Goal: Find specific page/section: Find specific page/section

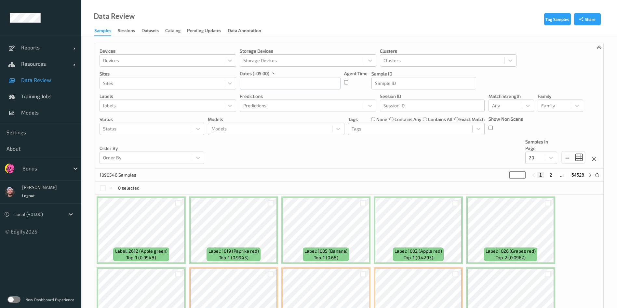
click at [11, 296] on label at bounding box center [13, 299] width 13 height 7
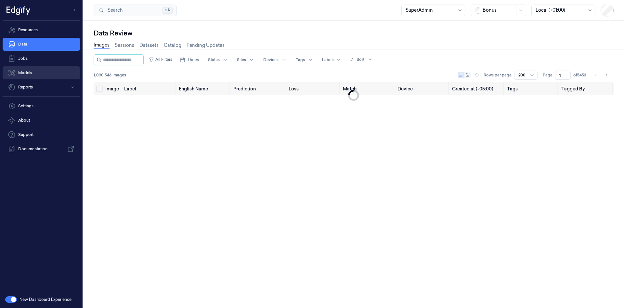
click at [29, 72] on link "Models" at bounding box center [41, 72] width 77 height 13
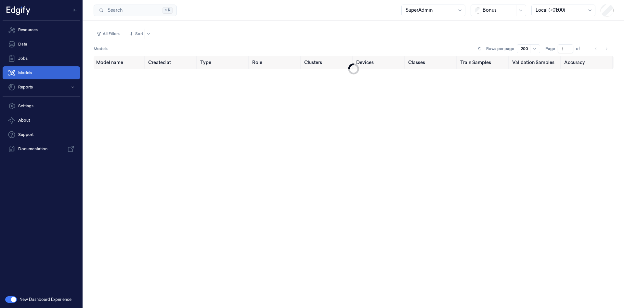
click at [44, 71] on link "Models" at bounding box center [41, 72] width 77 height 13
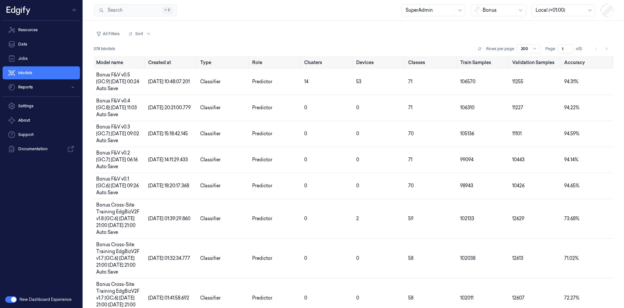
click at [10, 299] on button "button" at bounding box center [11, 299] width 12 height 7
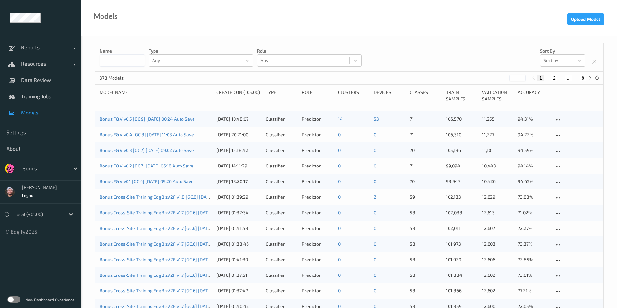
click at [59, 92] on link "Training Jobs" at bounding box center [40, 96] width 81 height 16
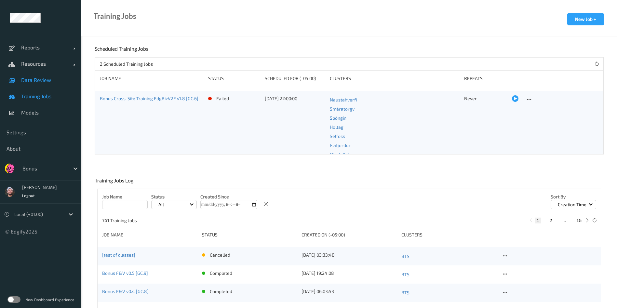
click at [53, 82] on span "Data Review" at bounding box center [48, 80] width 54 height 7
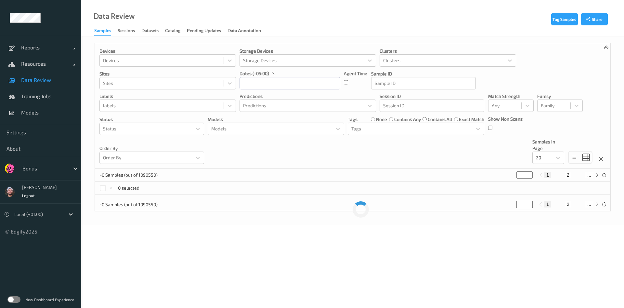
click at [13, 297] on label at bounding box center [13, 299] width 13 height 7
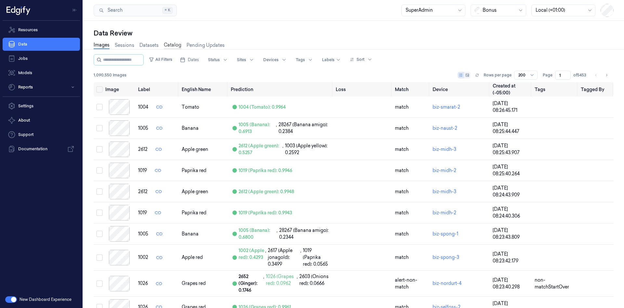
click at [177, 47] on link "Catalog" at bounding box center [173, 45] width 18 height 7
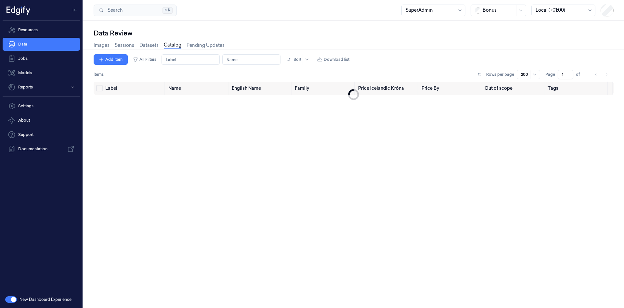
click at [168, 44] on link "Catalog" at bounding box center [173, 45] width 18 height 7
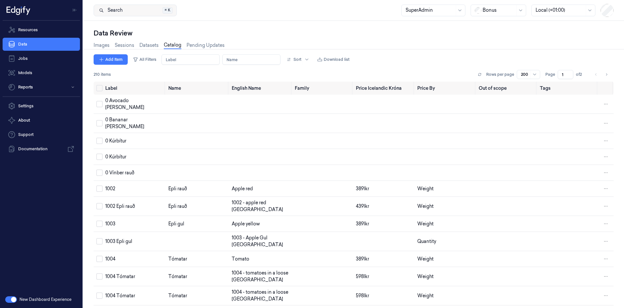
click at [106, 46] on link "Images" at bounding box center [102, 45] width 16 height 7
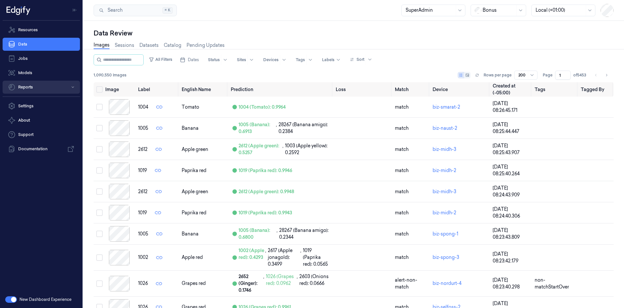
click at [36, 82] on button "Reports" at bounding box center [41, 87] width 77 height 13
click at [42, 87] on button "Reports" at bounding box center [41, 87] width 77 height 13
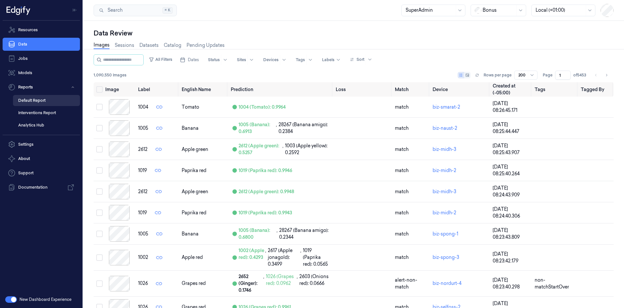
click at [47, 98] on link "Default Report" at bounding box center [46, 100] width 67 height 11
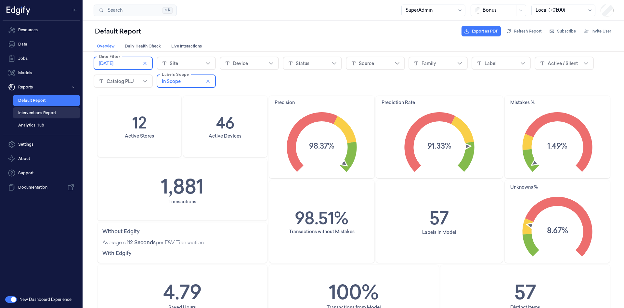
click at [50, 114] on link "Interventions Report" at bounding box center [46, 112] width 67 height 11
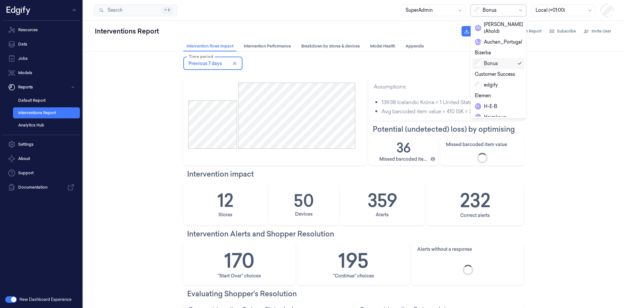
click at [472, 7] on div "Bonus" at bounding box center [499, 11] width 56 height 12
type input "h"
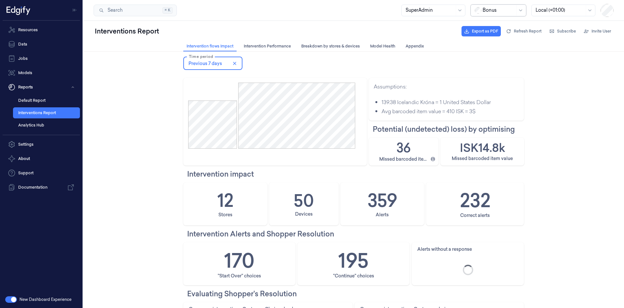
click at [471, 8] on div "Bonus" at bounding box center [499, 11] width 56 height 12
click at [498, 103] on div "H-E-B" at bounding box center [498, 106] width 47 height 7
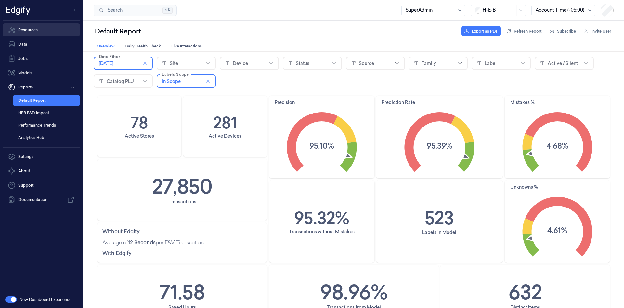
click at [43, 31] on link "Resources" at bounding box center [41, 29] width 77 height 13
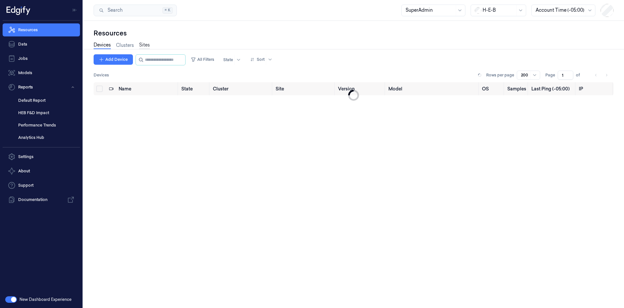
click at [144, 45] on link "Sites" at bounding box center [144, 45] width 11 height 7
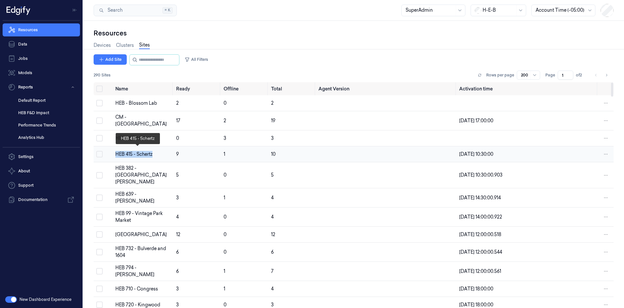
copy div "HEB 415 - Schertz"
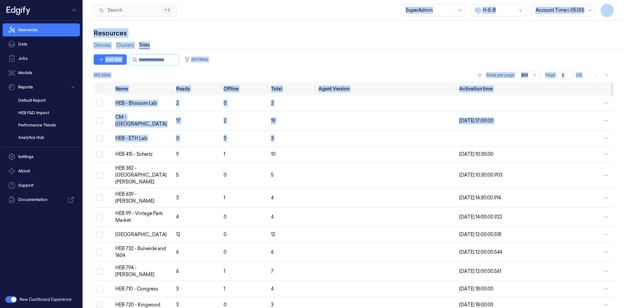
drag, startPoint x: 115, startPoint y: 151, endPoint x: 317, endPoint y: 9, distance: 246.2
click at [317, 9] on div "Search Search... ⌘ K SuperAdmin H-E-B Account Time (-05:00) Resources Devices C…" at bounding box center [353, 154] width 541 height 308
click at [129, 42] on link "Clusters" at bounding box center [125, 45] width 18 height 7
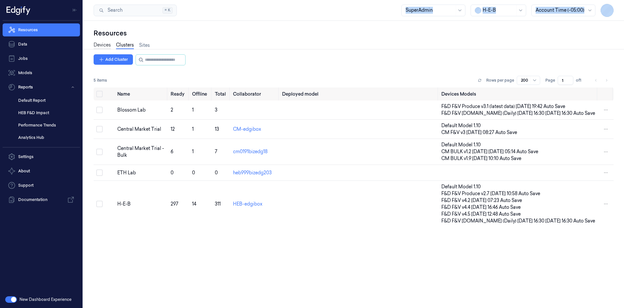
click at [110, 43] on link "Devices" at bounding box center [102, 45] width 17 height 7
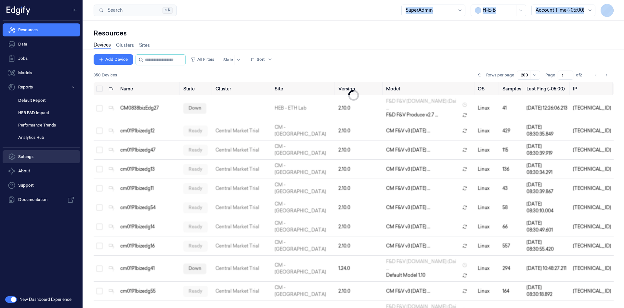
click at [33, 152] on link "Settings" at bounding box center [41, 156] width 77 height 13
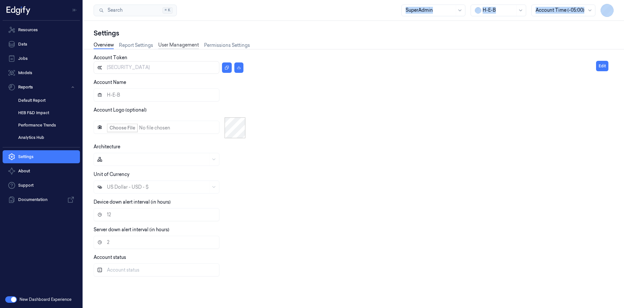
click at [175, 42] on link "User Management" at bounding box center [178, 45] width 41 height 7
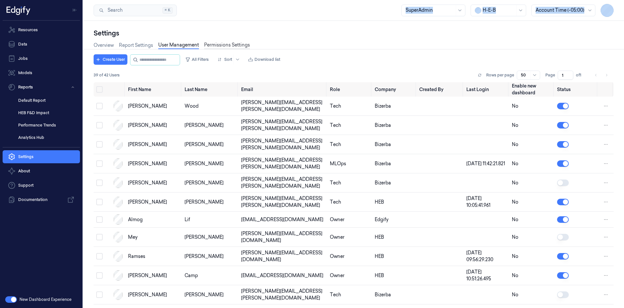
click at [227, 45] on link "Permissions Settings" at bounding box center [227, 45] width 46 height 7
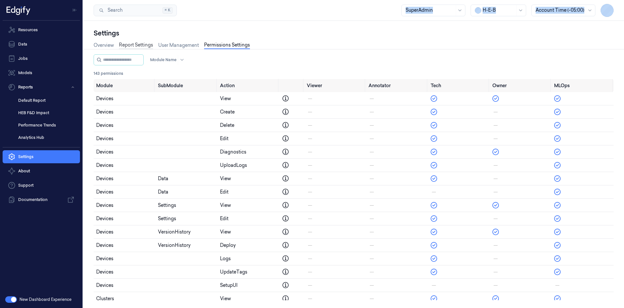
click at [130, 46] on link "Report Settings" at bounding box center [136, 45] width 34 height 7
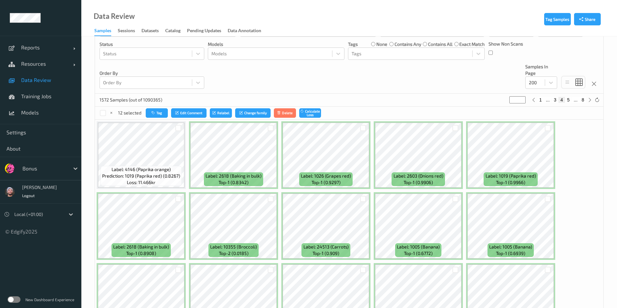
scroll to position [141, 0]
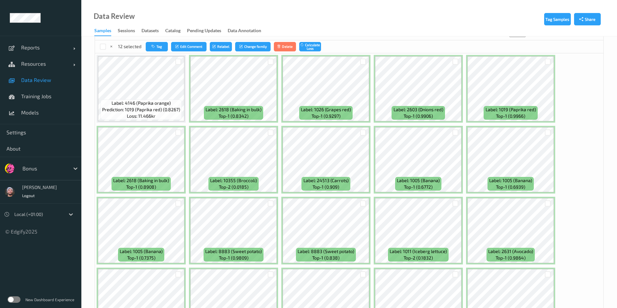
click at [43, 167] on div at bounding box center [44, 168] width 44 height 8
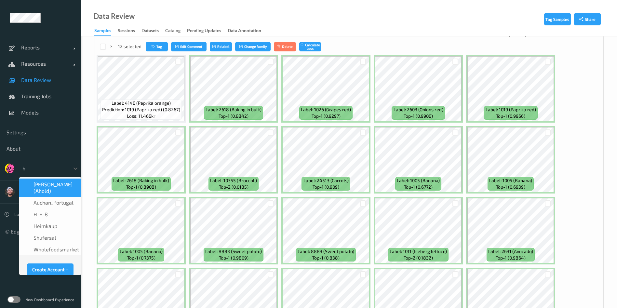
type input "h-"
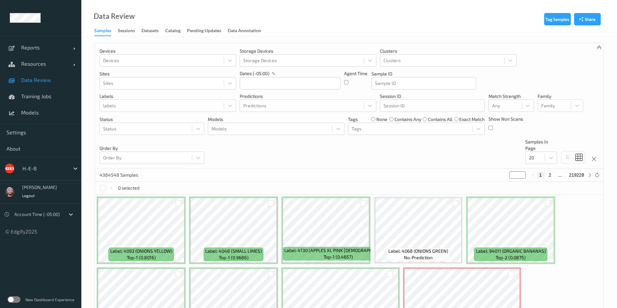
click at [30, 267] on ul "Reports Default Report Customized Report Resources Devices Clusters Sites Data …" at bounding box center [40, 154] width 81 height 308
click at [37, 61] on span "Resources" at bounding box center [47, 63] width 52 height 7
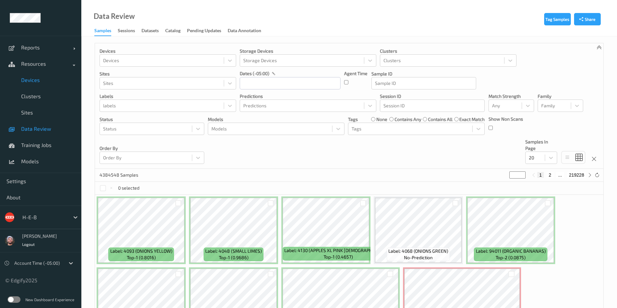
click at [33, 79] on span "Devices" at bounding box center [48, 80] width 54 height 7
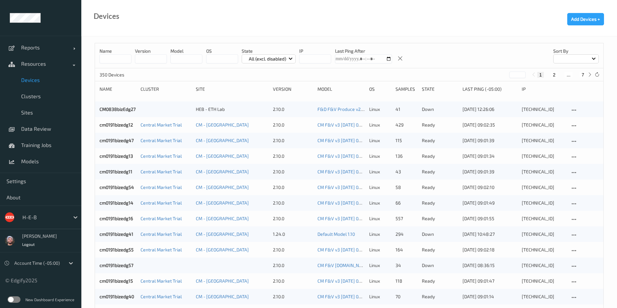
click at [581, 75] on button "7" at bounding box center [582, 75] width 7 height 6
type input "*"
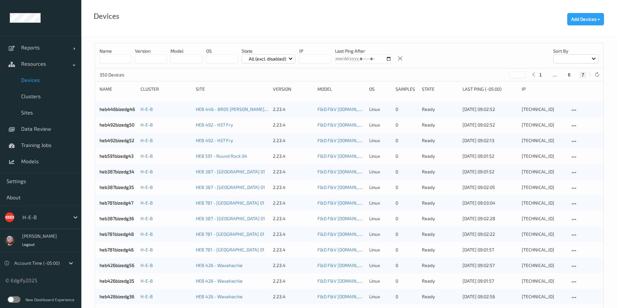
click at [108, 58] on input at bounding box center [115, 58] width 32 height 9
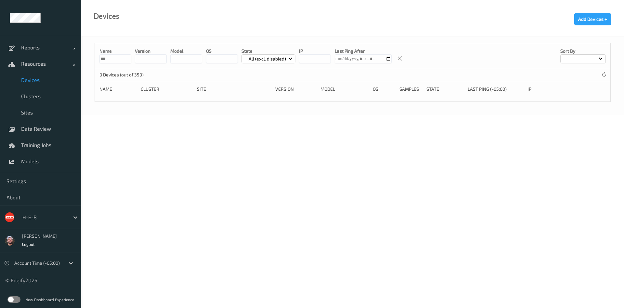
click at [121, 60] on input "***" at bounding box center [115, 58] width 32 height 9
type input "*"
click at [111, 60] on input "***" at bounding box center [115, 58] width 32 height 9
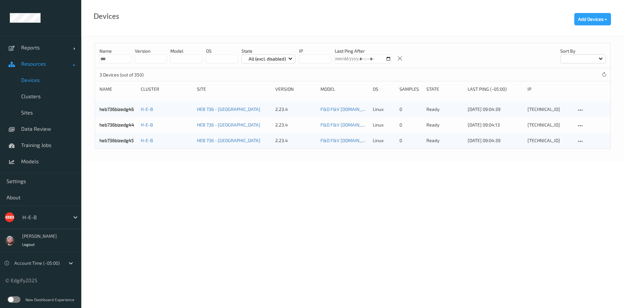
drag, startPoint x: 125, startPoint y: 59, endPoint x: 64, endPoint y: 63, distance: 60.6
click at [64, 63] on div "Reports Default Report Customized Report Resources Devices Clusters Sites Data …" at bounding box center [312, 62] width 624 height 125
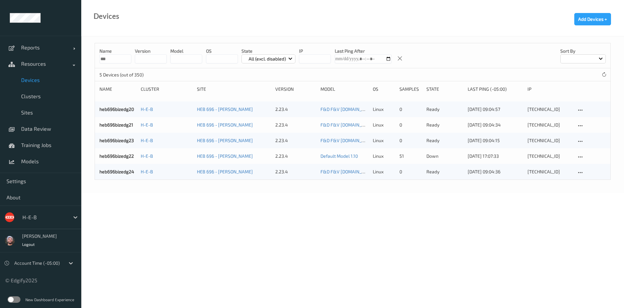
type input "***"
click at [234, 292] on body "Reports Default Report Customized Report Resources Devices Clusters Sites Data …" at bounding box center [312, 154] width 624 height 308
click at [118, 61] on input "***" at bounding box center [115, 58] width 32 height 9
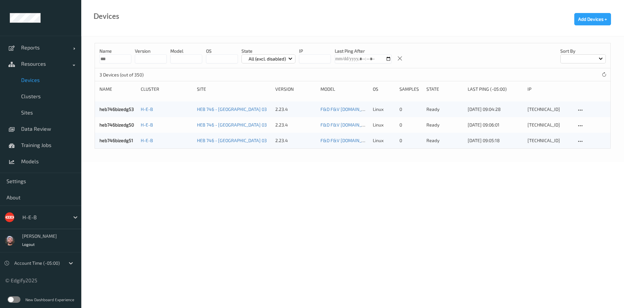
paste input
type input "***"
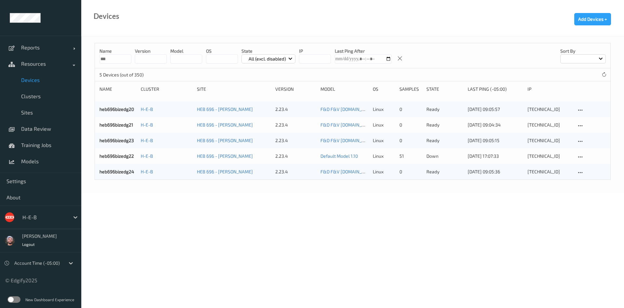
click at [230, 277] on body "Reports Default Report Customized Report Resources Devices Clusters Sites Data …" at bounding box center [312, 154] width 624 height 308
click at [119, 156] on link "heb696bizedg22" at bounding box center [116, 156] width 34 height 6
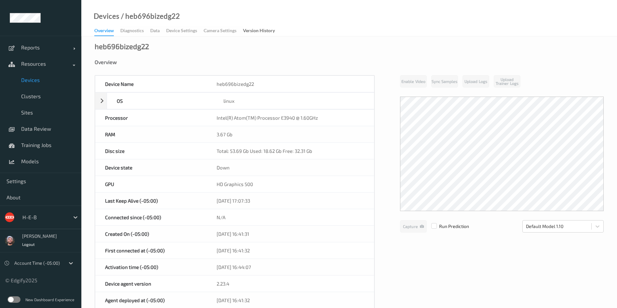
click at [41, 78] on span "Devices" at bounding box center [48, 80] width 54 height 7
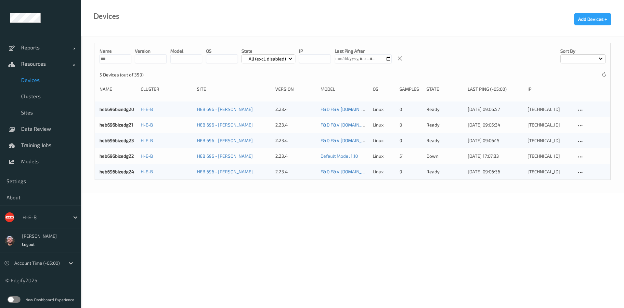
click at [140, 291] on body "Reports Default Report Customized Report Resources Devices Clusters Sites Data …" at bounding box center [312, 154] width 624 height 308
click at [28, 178] on span "Settings" at bounding box center [41, 181] width 68 height 7
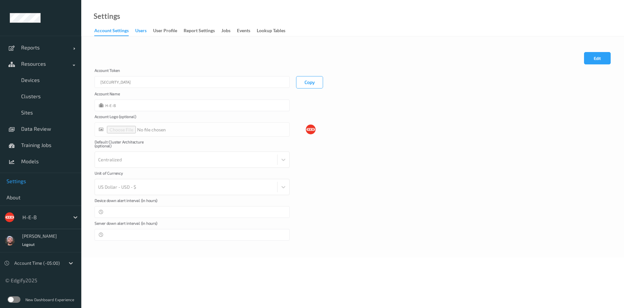
click at [139, 32] on div "users" at bounding box center [140, 31] width 11 height 8
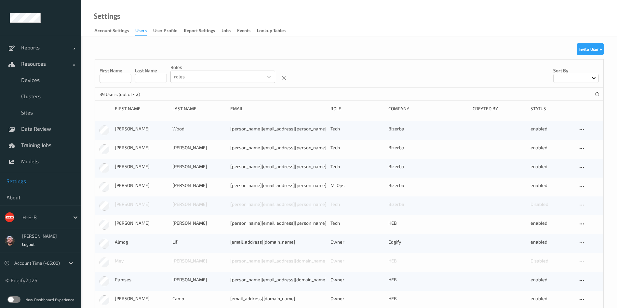
scroll to position [562, 0]
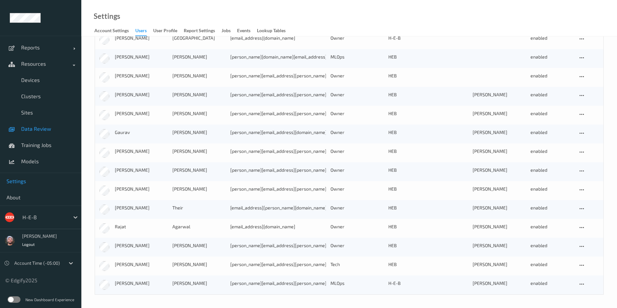
click at [55, 124] on link "Data Review" at bounding box center [40, 129] width 81 height 16
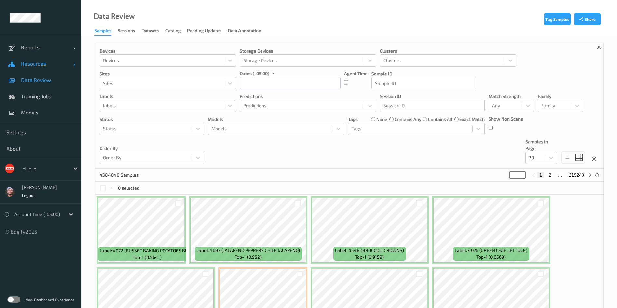
click at [42, 64] on span "Resources" at bounding box center [47, 63] width 52 height 7
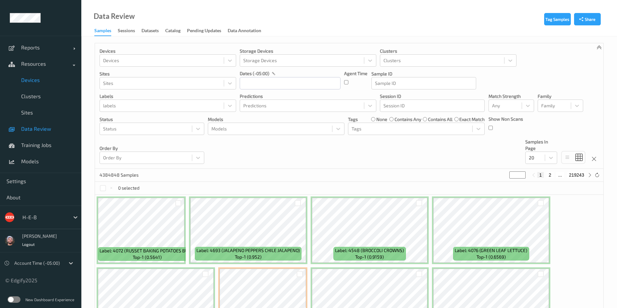
click at [42, 79] on span "Devices" at bounding box center [48, 80] width 54 height 7
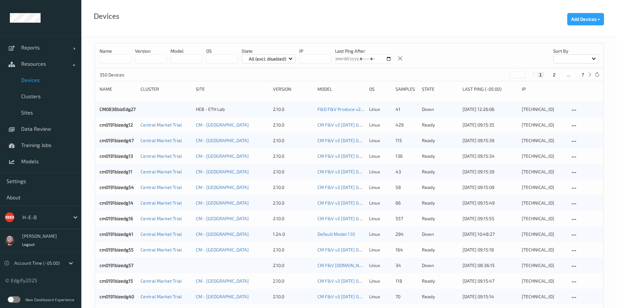
click at [581, 75] on button "7" at bounding box center [582, 75] width 7 height 6
type input "*"
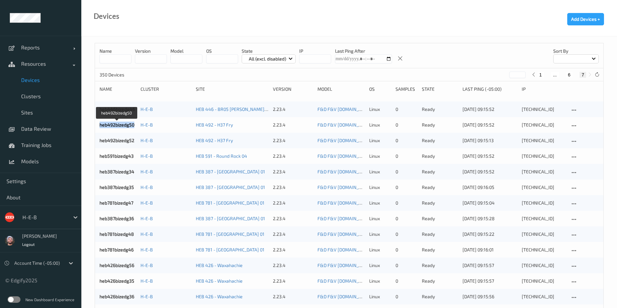
copy link "heb492bizedg50"
click at [31, 206] on div "H-E-B" at bounding box center [40, 216] width 81 height 23
copy link "HEB 492 - H37 Fry"
drag, startPoint x: 391, startPoint y: 28, endPoint x: 286, endPoint y: -59, distance: 136.4
click at [286, 0] on html "Reports Default Report Customized Report Resources Devices Clusters Sites Data …" at bounding box center [308, 154] width 617 height 308
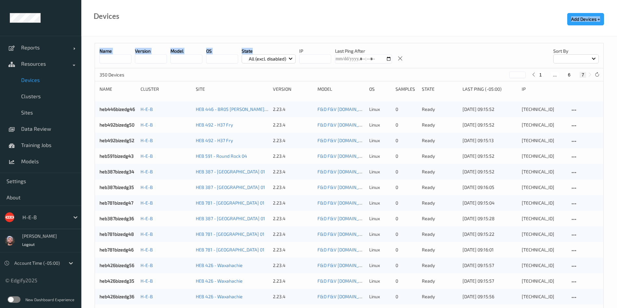
click at [107, 61] on input at bounding box center [115, 58] width 32 height 9
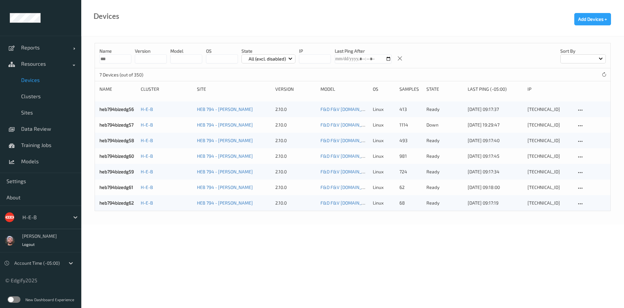
click at [124, 290] on body "Reports Default Report Customized Report Resources Devices Clusters Sites Data …" at bounding box center [312, 154] width 624 height 308
click at [248, 233] on body "Reports Default Report Customized Report Resources Devices Clusters Sites Data …" at bounding box center [312, 154] width 624 height 308
click at [113, 54] on input "***" at bounding box center [115, 58] width 32 height 9
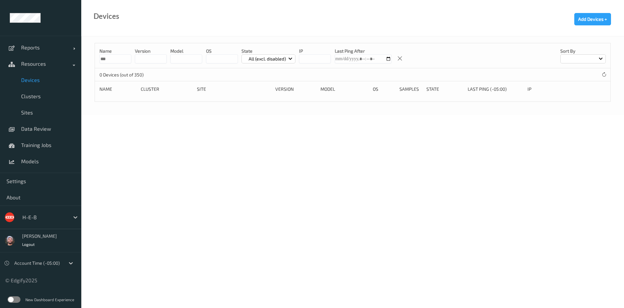
type input "***"
